Goal: Information Seeking & Learning: Learn about a topic

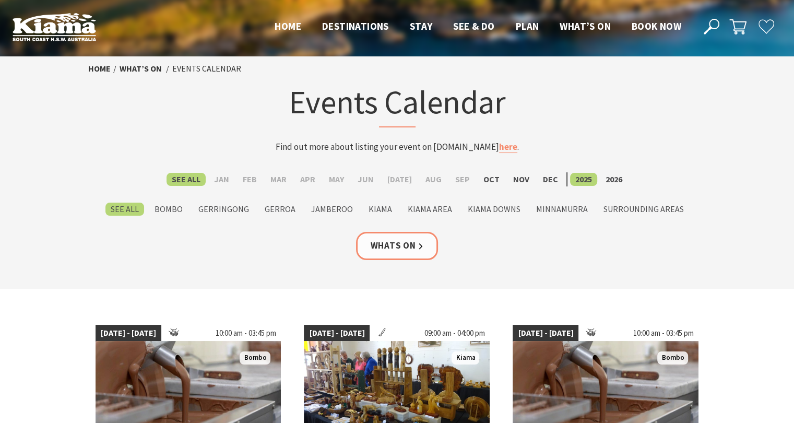
click at [610, 186] on li "2026" at bounding box center [614, 179] width 27 height 14
click at [610, 183] on label "2026" at bounding box center [614, 179] width 27 height 13
click at [0, 0] on input "2026" at bounding box center [0, 0] width 0 height 0
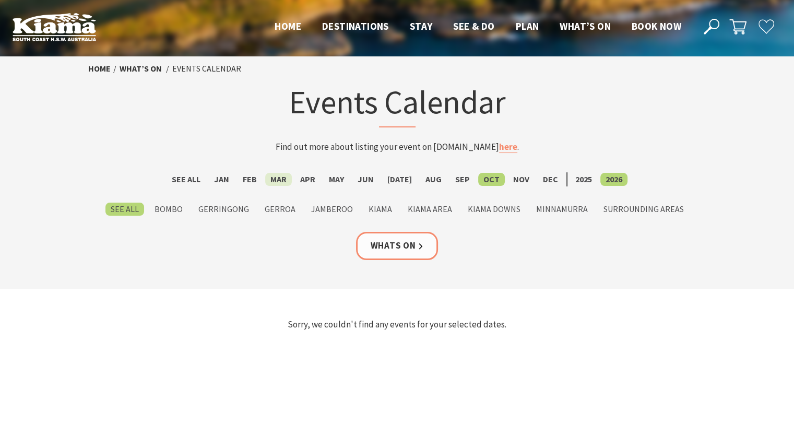
click at [292, 182] on label "Mar" at bounding box center [278, 179] width 27 height 13
click at [0, 0] on input "Mar" at bounding box center [0, 0] width 0 height 0
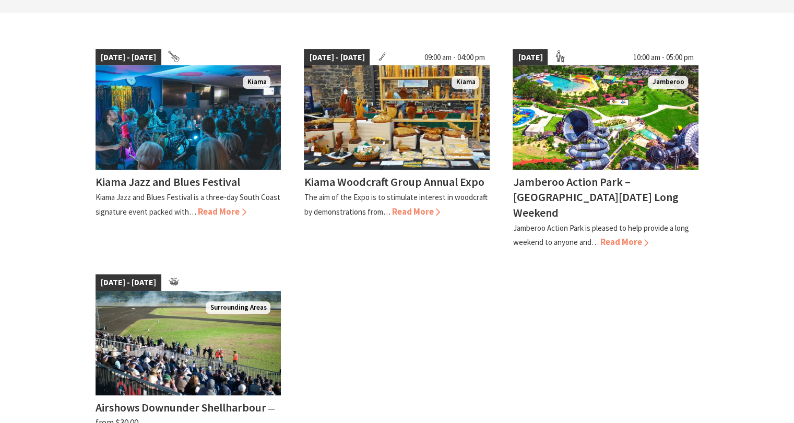
scroll to position [104, 0]
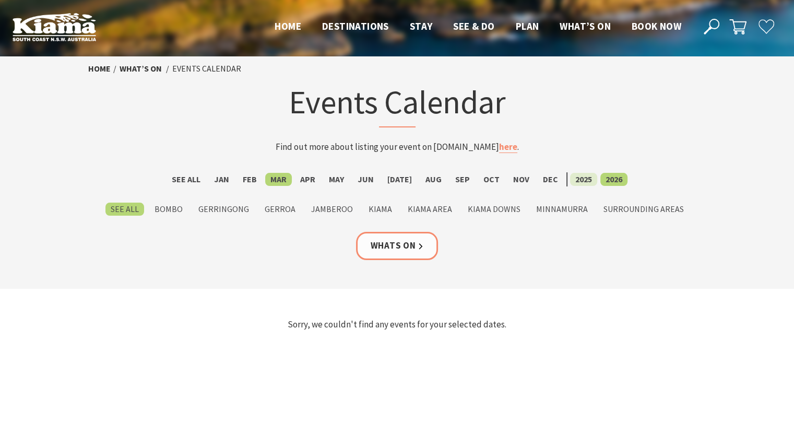
click at [588, 177] on label "2025" at bounding box center [583, 179] width 27 height 13
click at [0, 0] on input "2025" at bounding box center [0, 0] width 0 height 0
click at [480, 178] on label "Oct" at bounding box center [491, 179] width 27 height 13
click at [0, 0] on input "Oct" at bounding box center [0, 0] width 0 height 0
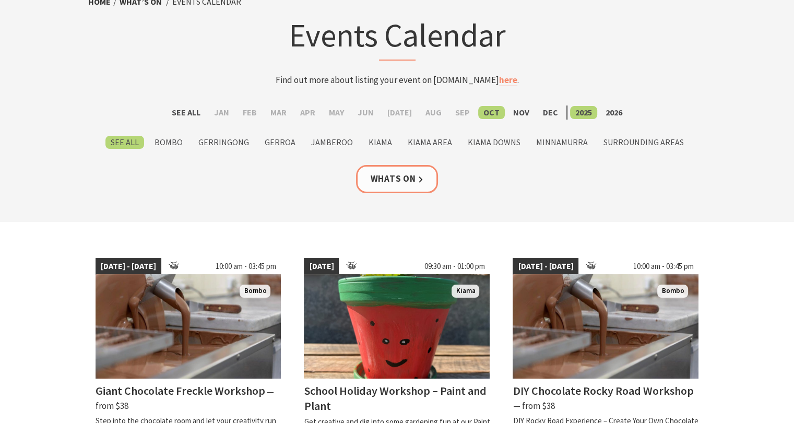
scroll to position [157, 0]
